Goal: Task Accomplishment & Management: Use online tool/utility

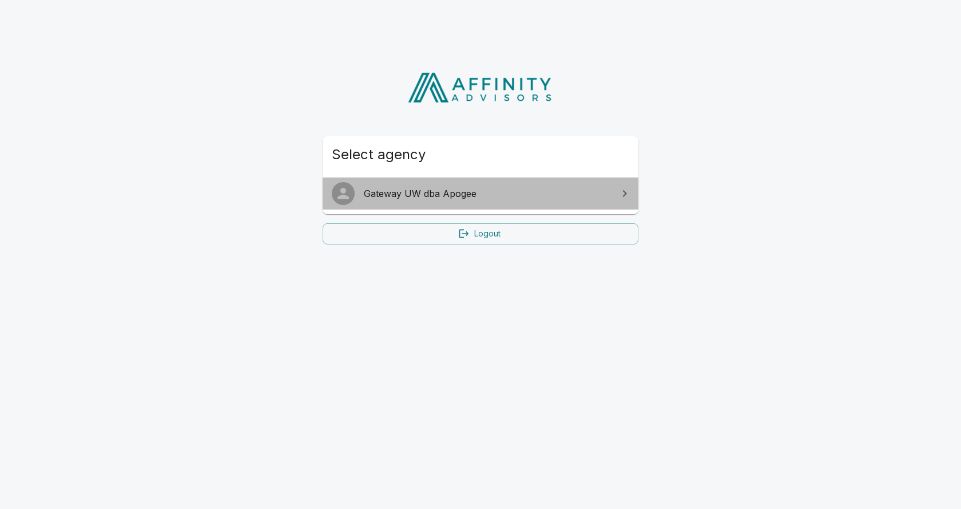
click at [423, 193] on span "Gateway UW dba Apogee" at bounding box center [487, 194] width 247 height 14
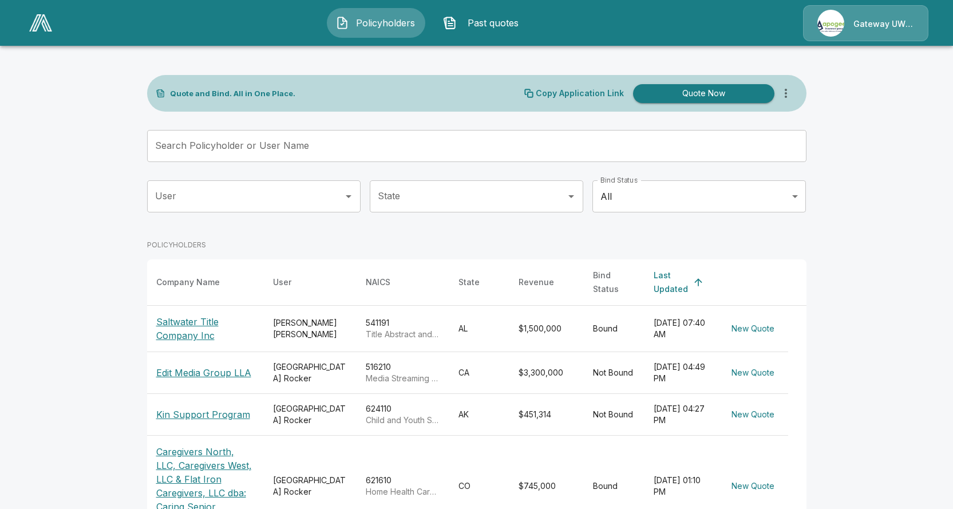
click at [185, 366] on p "Edit Media Group LLA" at bounding box center [203, 373] width 95 height 14
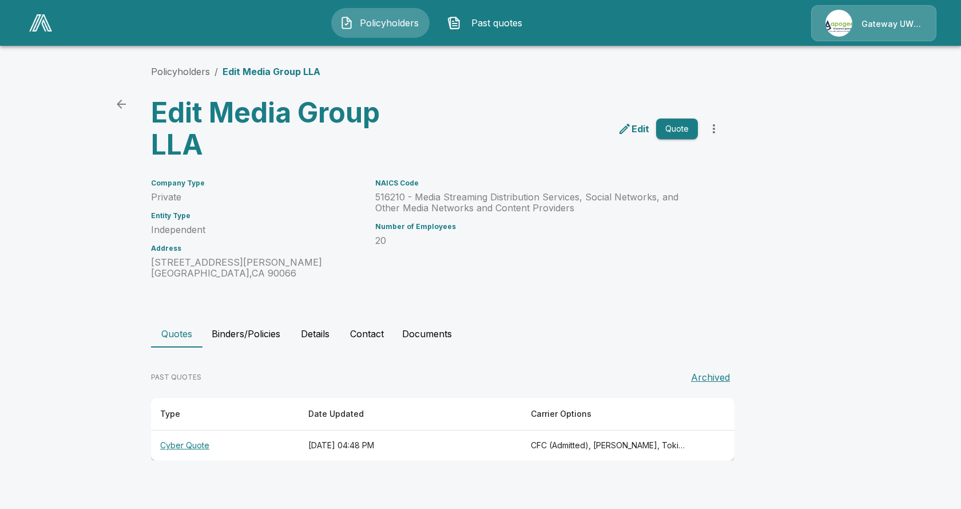
click at [671, 132] on button "Quote" at bounding box center [677, 128] width 42 height 21
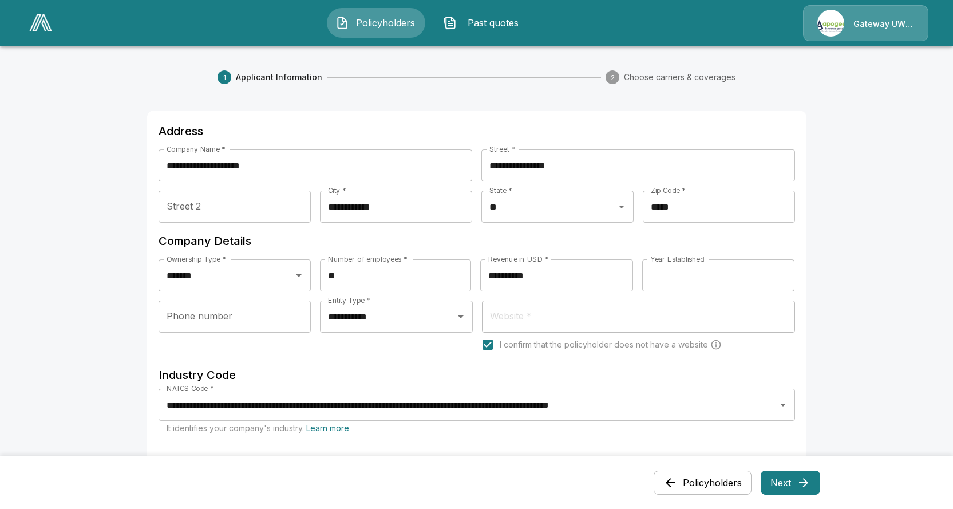
click at [785, 481] on button "Next" at bounding box center [791, 482] width 60 height 24
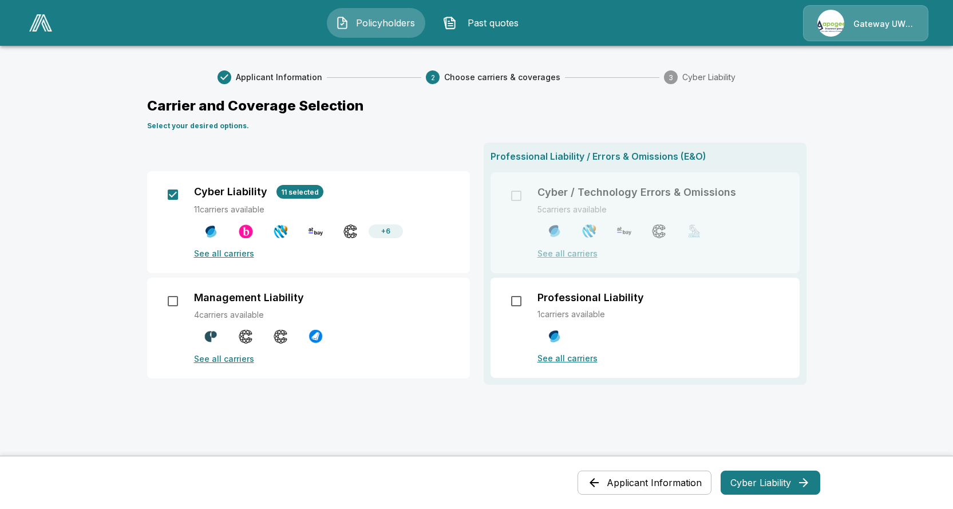
click at [753, 486] on button "Cyber Liability" at bounding box center [770, 482] width 100 height 24
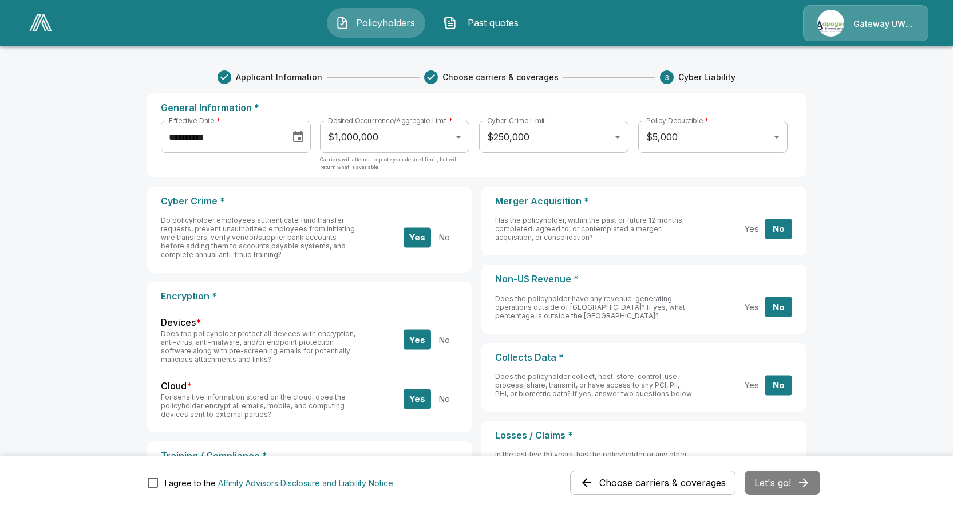
click at [305, 139] on icon "Choose date, selected date is Sep 15, 2025" at bounding box center [298, 137] width 14 height 14
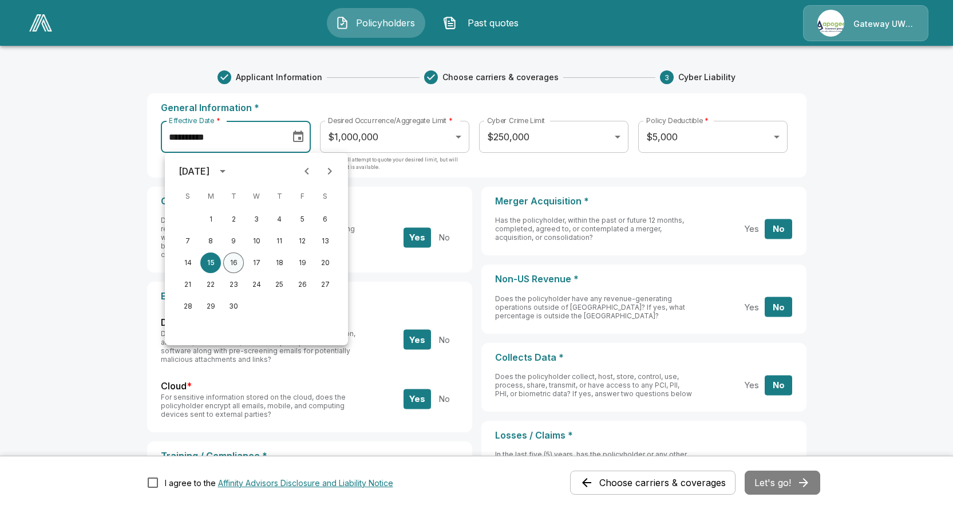
click at [235, 258] on button "16" at bounding box center [233, 262] width 21 height 21
type input "**********"
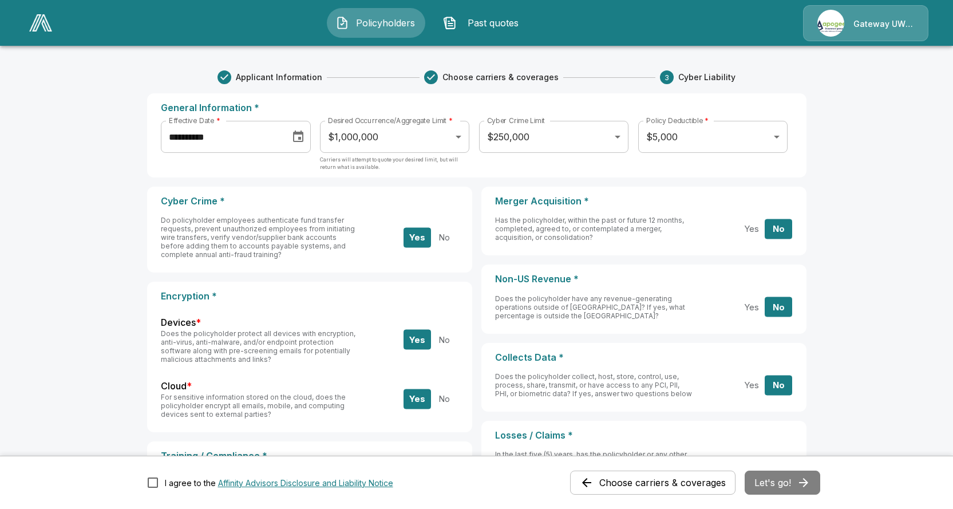
scroll to position [114, 0]
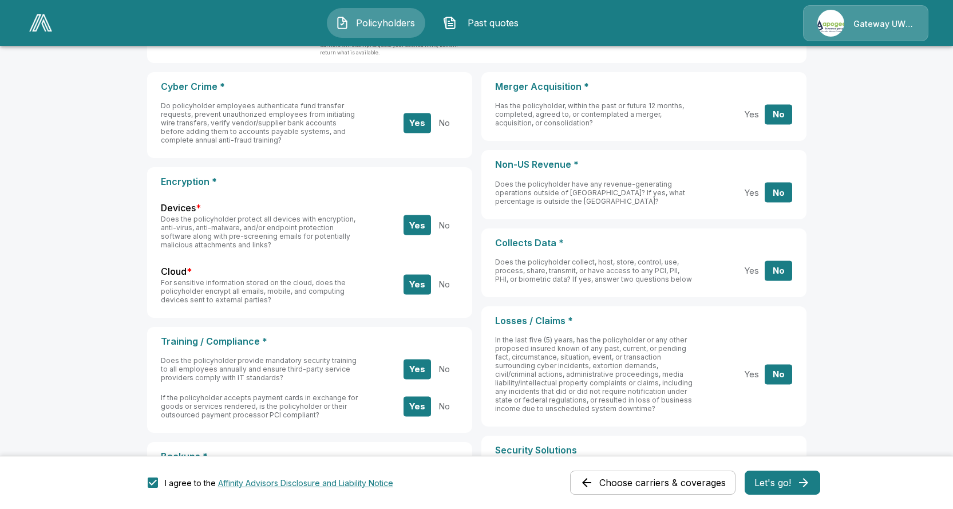
click at [789, 478] on button "Let's go!" at bounding box center [783, 482] width 76 height 24
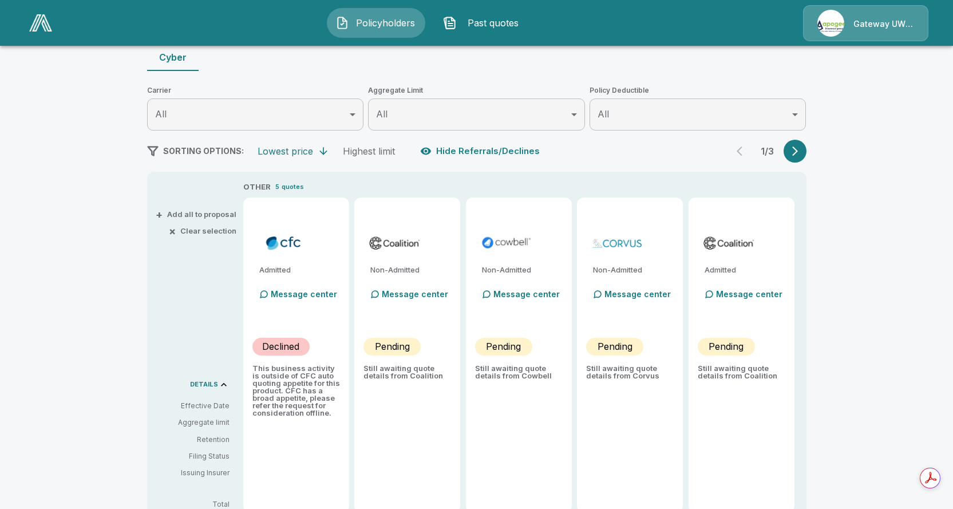
type input "*******"
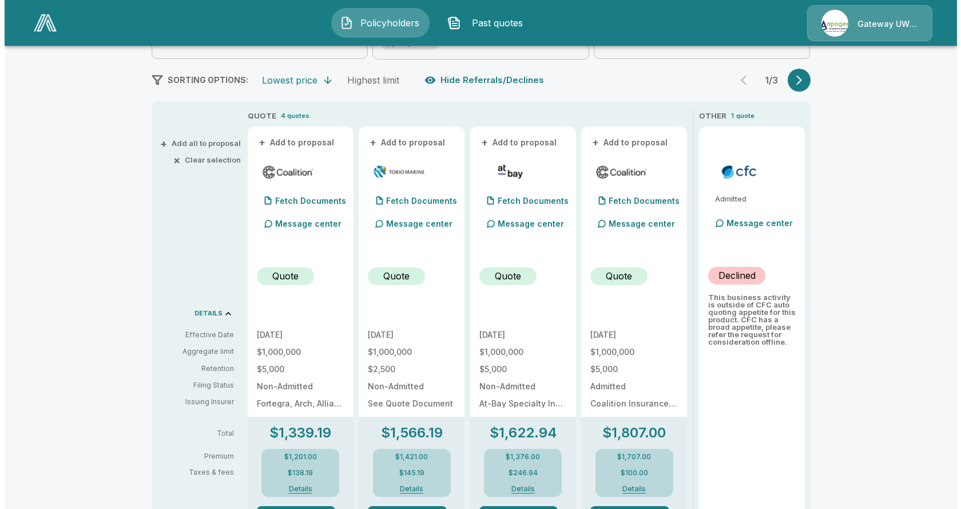
scroll to position [200, 0]
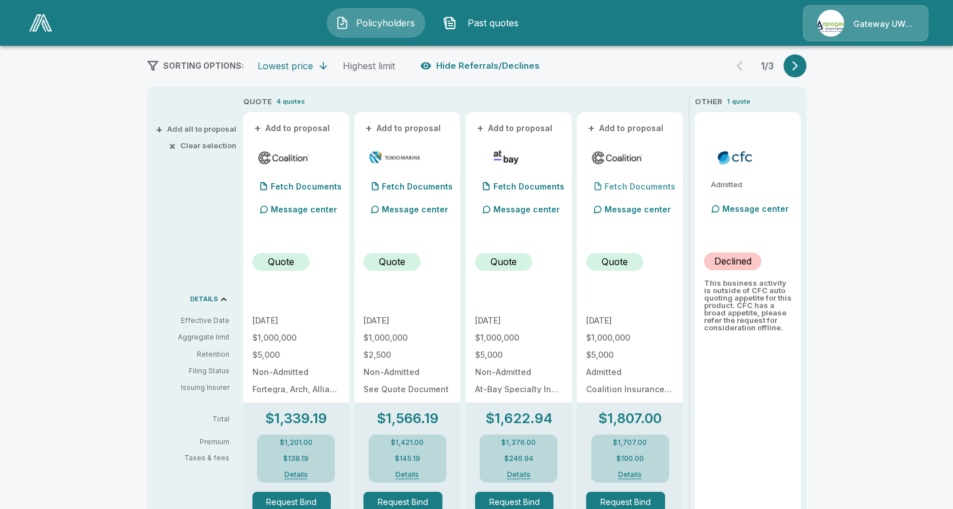
click at [632, 188] on p "Fetch Documents" at bounding box center [639, 187] width 71 height 8
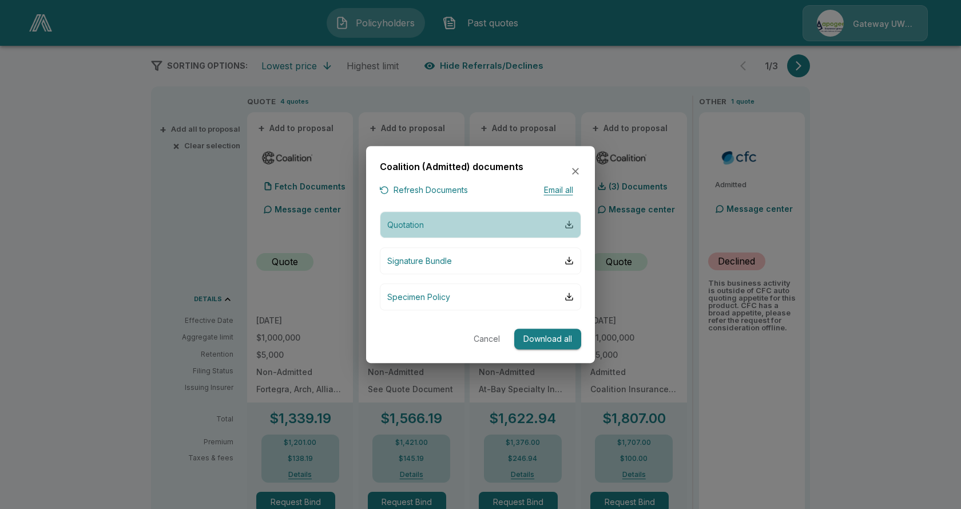
click at [565, 223] on div "button" at bounding box center [569, 224] width 9 height 9
